Goal: Task Accomplishment & Management: Manage account settings

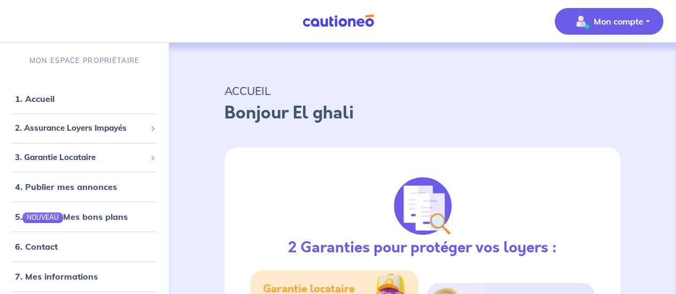
click at [605, 27] on span "Mon compte" at bounding box center [605, 21] width 75 height 17
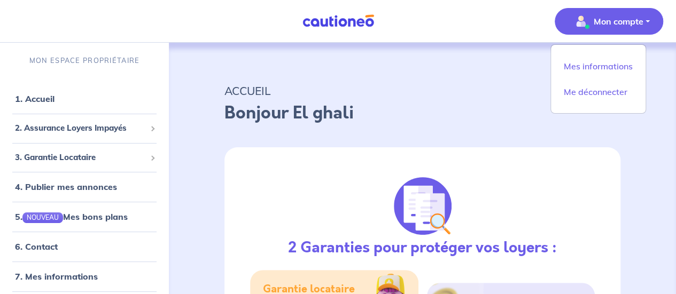
click at [356, 110] on p "Bonjour El ghali" at bounding box center [422, 113] width 396 height 26
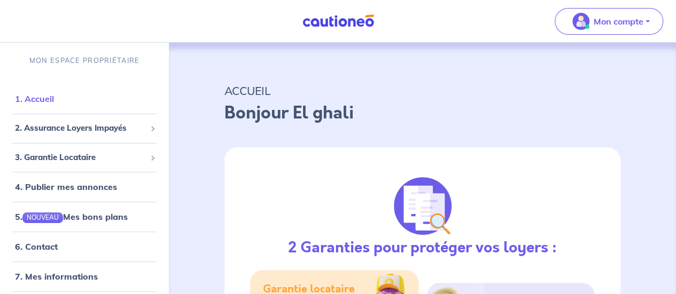
click at [30, 95] on link "1. Accueil" at bounding box center [34, 98] width 39 height 11
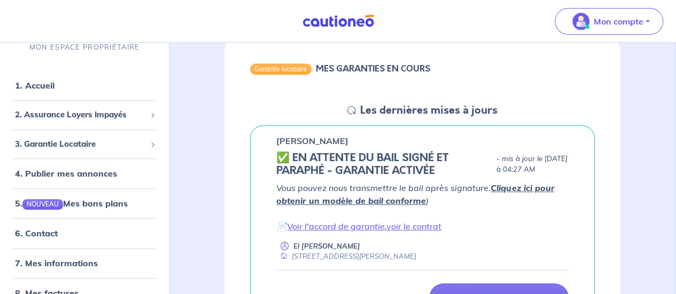
scroll to position [158, 0]
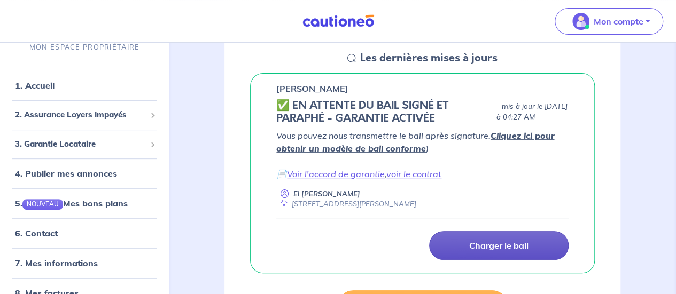
click at [478, 248] on p "Charger le bail" at bounding box center [498, 245] width 59 height 11
click at [477, 236] on link "Charger le bail" at bounding box center [498, 245] width 139 height 29
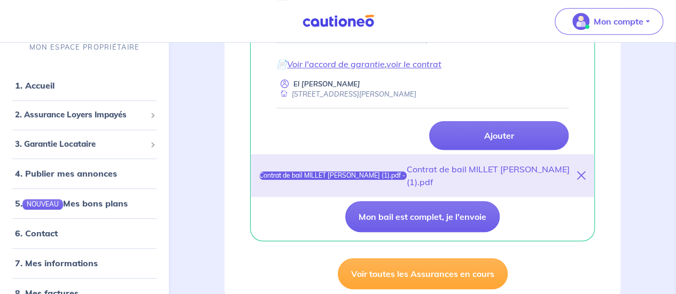
scroll to position [284, 0]
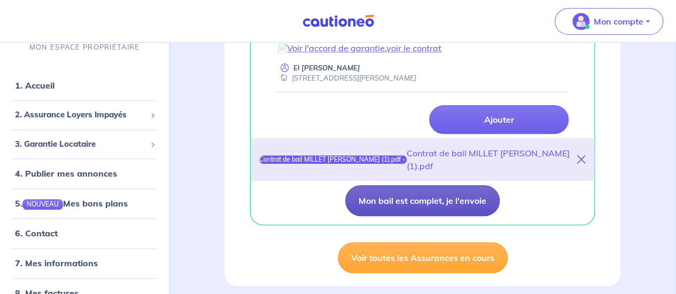
click at [458, 201] on button "Mon bail est complet, je l'envoie" at bounding box center [422, 200] width 154 height 31
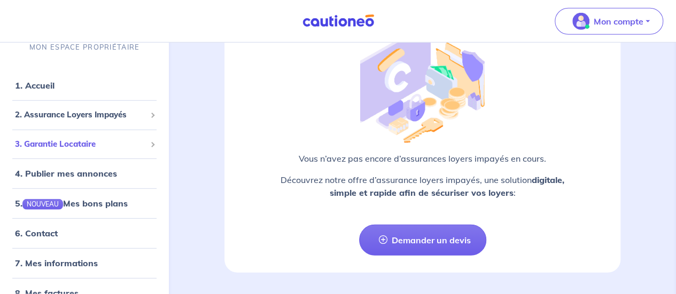
scroll to position [18, 0]
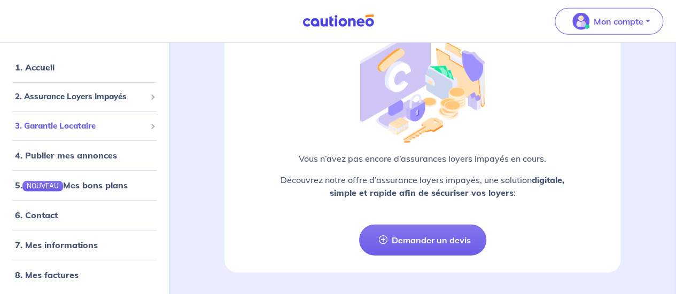
click at [119, 138] on li "3. Garantie Locataire Tester un dossier Suivre mes dossiers Valider un locatair…" at bounding box center [84, 126] width 160 height 29
click at [100, 127] on span "3. Garantie Locataire" at bounding box center [80, 126] width 131 height 12
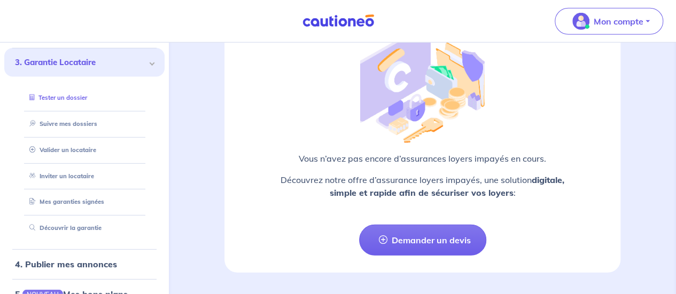
scroll to position [85, 0]
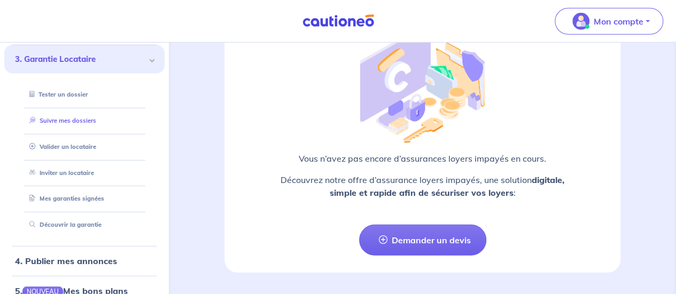
click at [79, 117] on link "Suivre mes dossiers" at bounding box center [60, 120] width 71 height 7
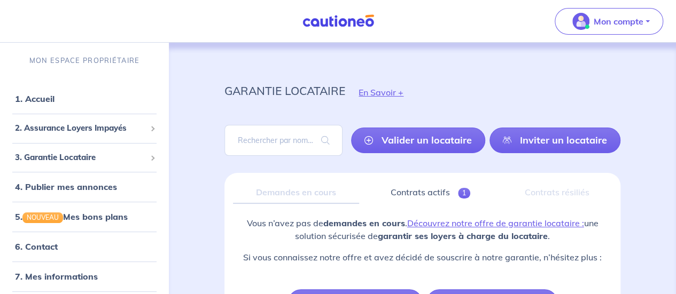
scroll to position [88, 0]
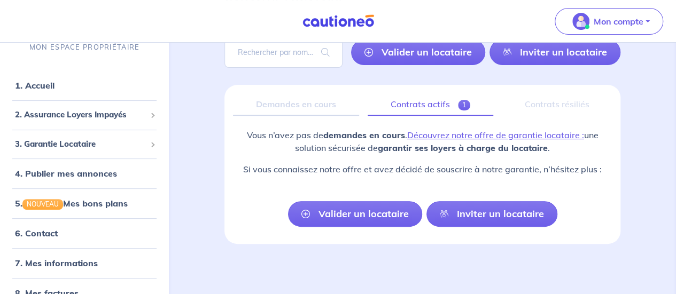
click at [415, 108] on link "Contrats actifs 1" at bounding box center [431, 104] width 126 height 22
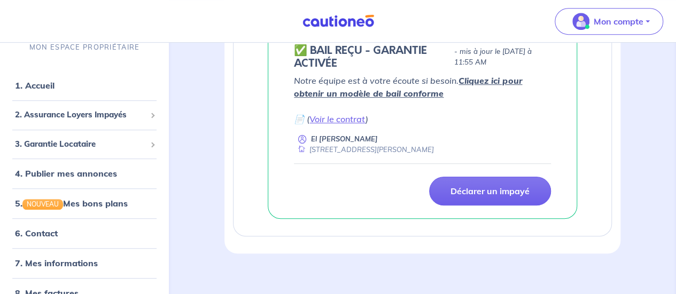
scroll to position [263, 0]
